Goal: Check status

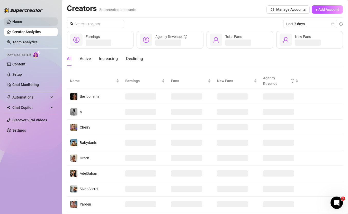
click at [22, 24] on link "Home" at bounding box center [17, 22] width 10 height 4
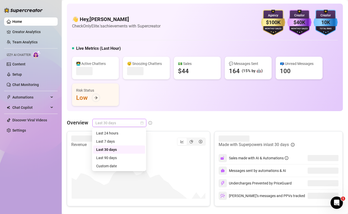
click at [124, 123] on span "Last 30 days" at bounding box center [119, 123] width 48 height 8
click at [119, 167] on div "Custom date" at bounding box center [119, 166] width 46 height 6
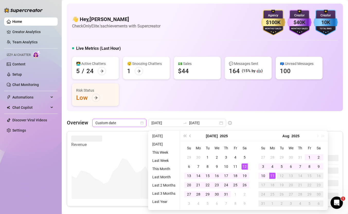
type input "[DATE]"
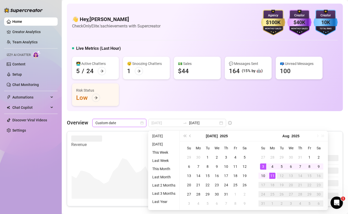
type input "[DATE]"
click at [270, 174] on div "11" at bounding box center [272, 176] width 6 height 6
type input "[DATE]"
click at [306, 154] on td "1" at bounding box center [309, 157] width 9 height 9
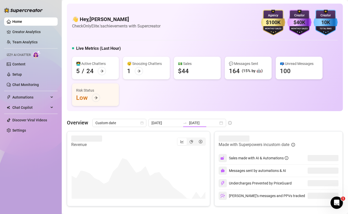
type input "[DATE]"
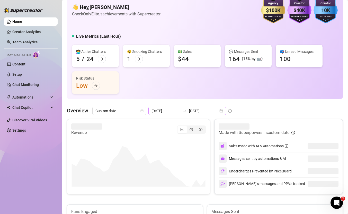
scroll to position [13, 0]
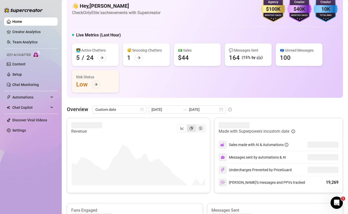
click at [192, 130] on icon "pie-chart" at bounding box center [191, 129] width 4 height 4
click at [188, 126] on input "segmented control" at bounding box center [188, 126] width 0 height 0
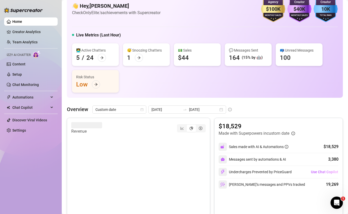
click at [159, 134] on div "Revenue" at bounding box center [138, 128] width 134 height 12
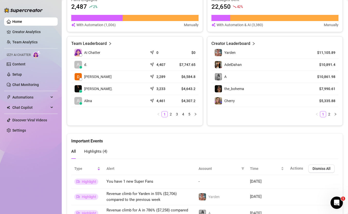
scroll to position [257, 0]
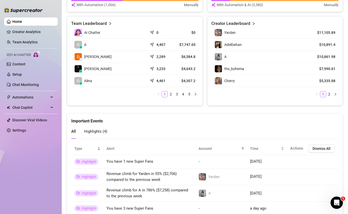
drag, startPoint x: 153, startPoint y: 96, endPoint x: 153, endPoint y: 44, distance: 51.7
click at [153, 86] on div "AI Chatter 0 $0 d. 4,407 $7,747.65 [PERSON_NAME] 2,289 $6,584.8 [PERSON_NAME]. …" at bounding box center [134, 62] width 127 height 71
click at [153, 43] on icon "send" at bounding box center [152, 43] width 5 height 5
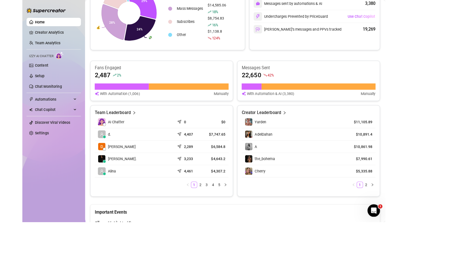
scroll to position [143, 0]
